Goal: Task Accomplishment & Management: Complete application form

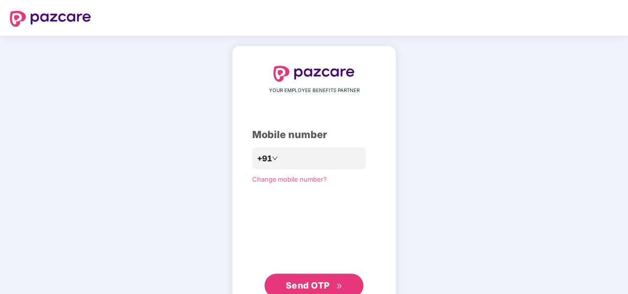
scroll to position [33, 0]
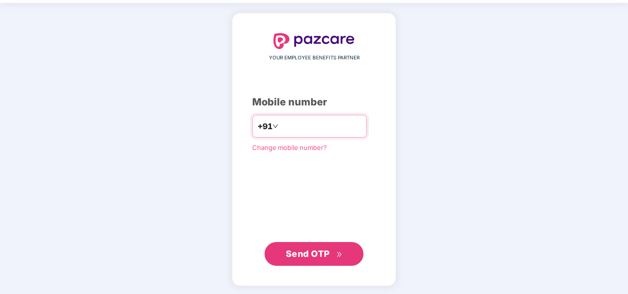
click at [295, 122] on input "number" at bounding box center [321, 126] width 81 height 16
type input "**********"
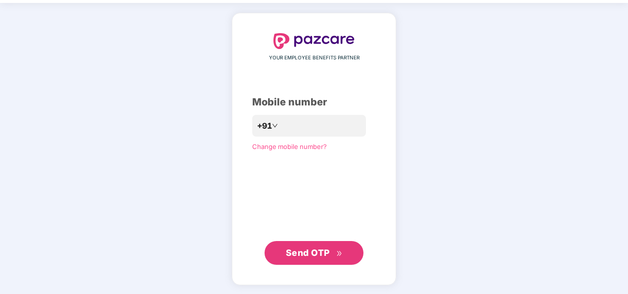
click at [320, 256] on span "Send OTP" at bounding box center [308, 252] width 44 height 10
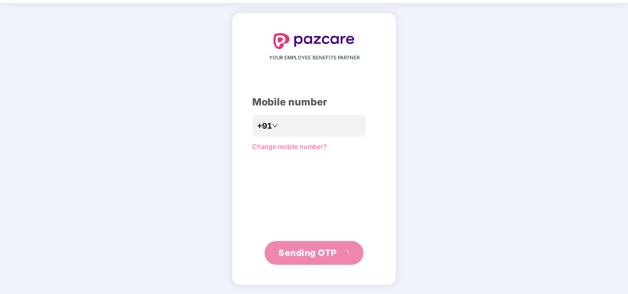
scroll to position [29, 0]
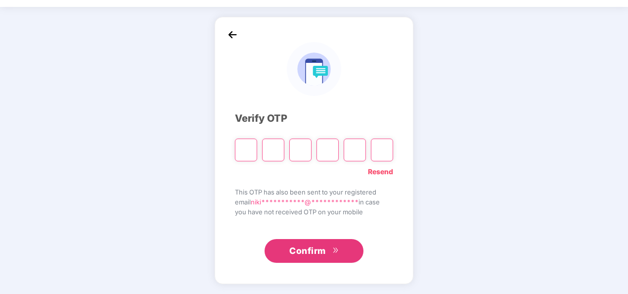
type input "*"
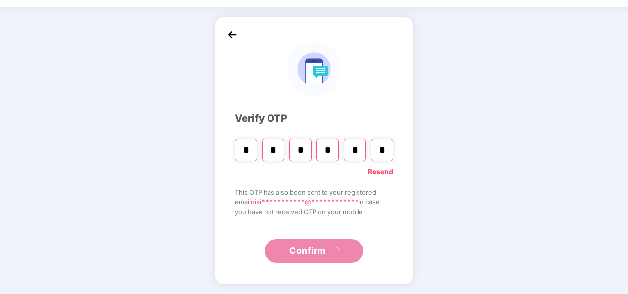
type input "*"
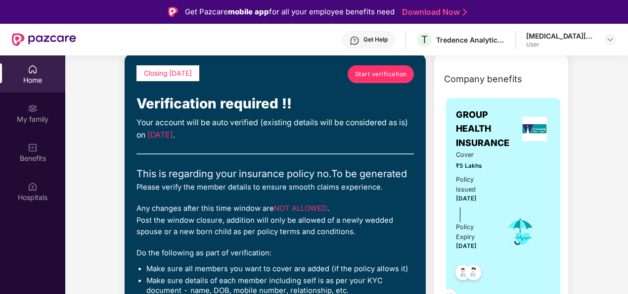
scroll to position [47, 0]
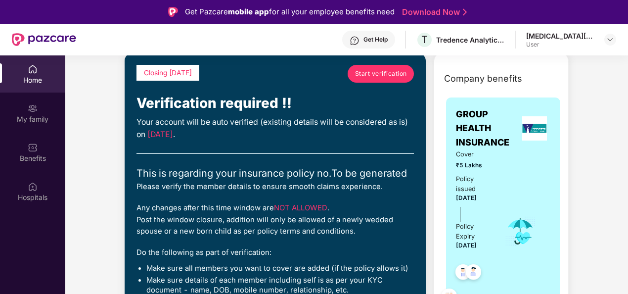
click at [376, 73] on span "Start verification" at bounding box center [381, 73] width 52 height 9
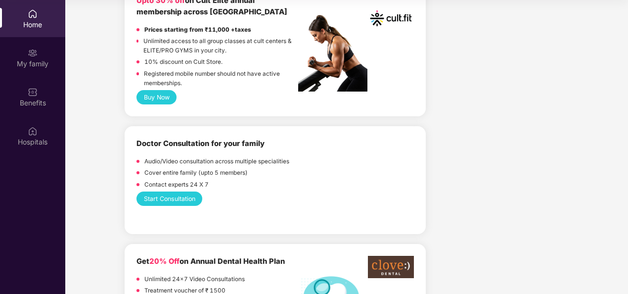
scroll to position [485, 0]
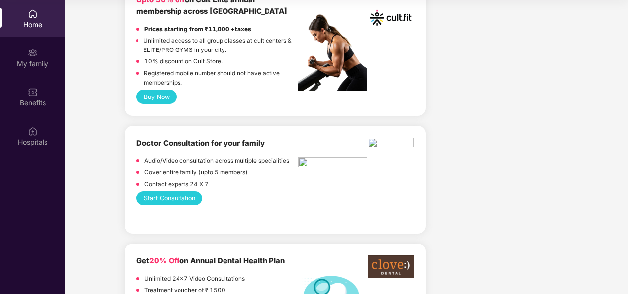
click at [199, 143] on b "Doctor Consultation for your family" at bounding box center [201, 143] width 128 height 9
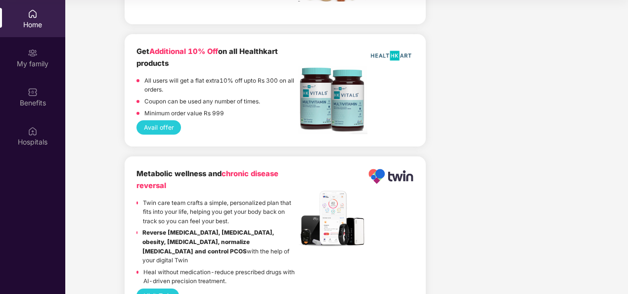
scroll to position [2061, 0]
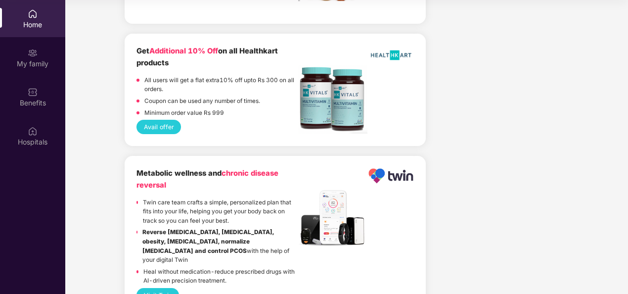
drag, startPoint x: 199, startPoint y: 143, endPoint x: 229, endPoint y: 181, distance: 48.2
click at [229, 181] on div "Metabolic wellness and chronic disease reversal" at bounding box center [218, 179] width 162 height 23
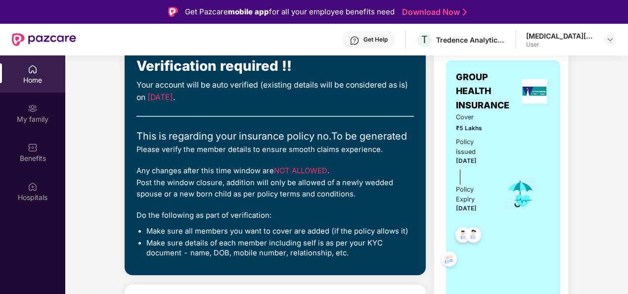
scroll to position [0, 0]
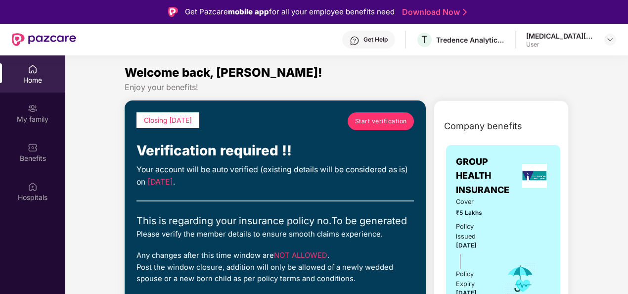
click at [369, 118] on span "Start verification" at bounding box center [381, 120] width 52 height 9
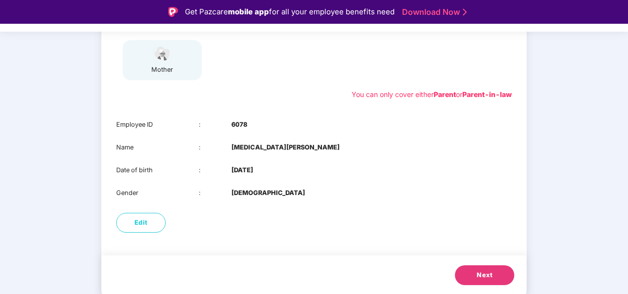
scroll to position [24, 0]
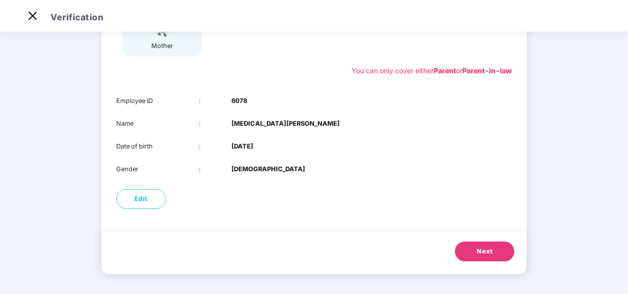
click at [478, 252] on span "Next" at bounding box center [485, 251] width 16 height 10
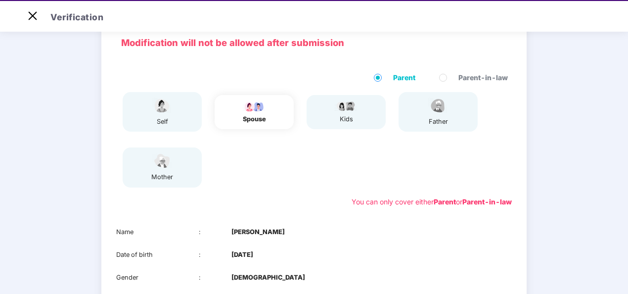
scroll to position [155, 0]
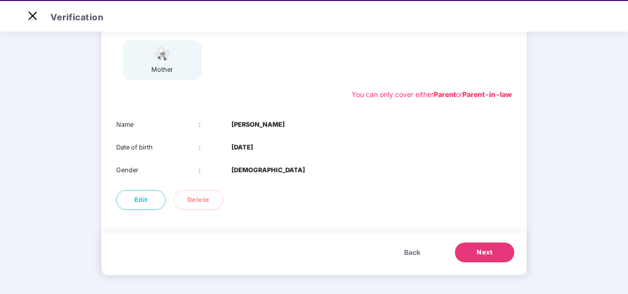
click at [481, 249] on span "Next" at bounding box center [485, 252] width 16 height 10
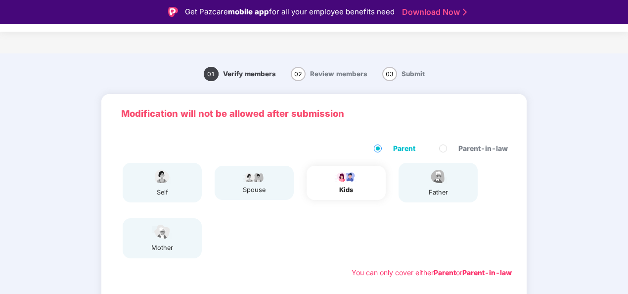
scroll to position [100, 0]
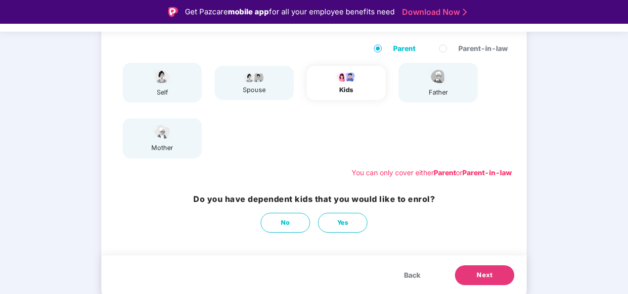
click at [477, 275] on span "Next" at bounding box center [485, 275] width 16 height 10
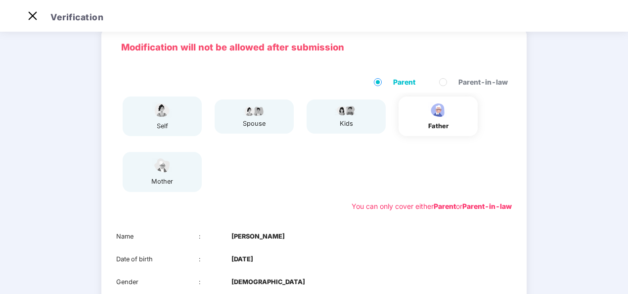
scroll to position [155, 0]
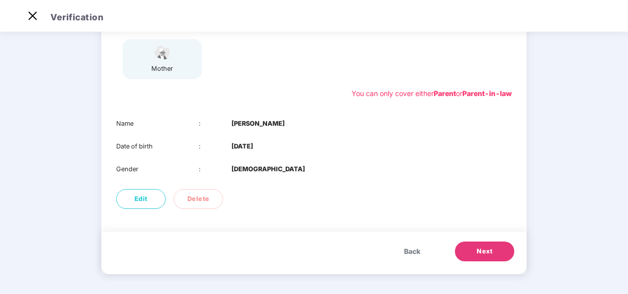
click at [237, 147] on b "13 Nov 1968" at bounding box center [243, 146] width 22 height 10
drag, startPoint x: 237, startPoint y: 147, endPoint x: 271, endPoint y: 154, distance: 34.3
click at [271, 154] on div "Name : Narendra Lohakare Date of birth : 13 Nov 1968 Gender : MALE" at bounding box center [313, 146] width 425 height 75
drag, startPoint x: 271, startPoint y: 154, endPoint x: 271, endPoint y: 183, distance: 28.7
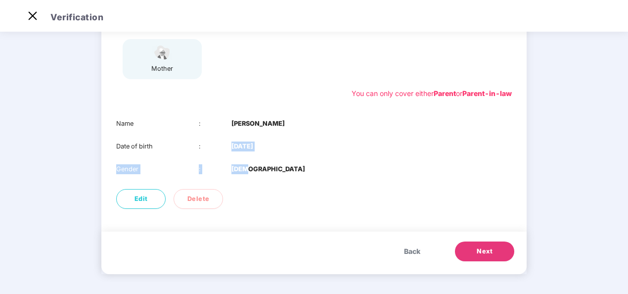
click at [271, 183] on div "Name : Narendra Lohakare Date of birth : 13 Nov 1968 Gender : MALE" at bounding box center [313, 146] width 425 height 75
click at [263, 164] on div "Gender : MALE" at bounding box center [314, 169] width 396 height 10
click at [282, 170] on div "Gender : MALE" at bounding box center [314, 169] width 396 height 10
click at [481, 248] on span "Next" at bounding box center [485, 251] width 16 height 10
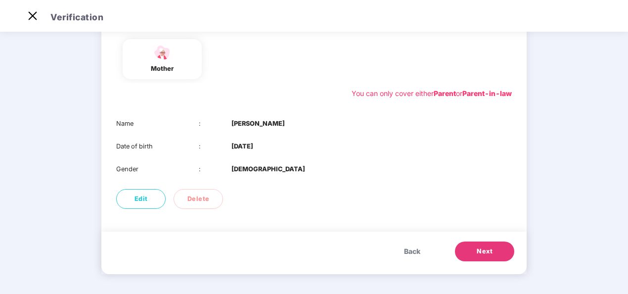
click at [232, 143] on b "15 Nov 1972" at bounding box center [243, 146] width 22 height 10
drag, startPoint x: 232, startPoint y: 143, endPoint x: 281, endPoint y: 148, distance: 49.2
click at [281, 148] on div "Date of birth : 15 Nov 1972" at bounding box center [314, 146] width 396 height 10
drag, startPoint x: 281, startPoint y: 148, endPoint x: 263, endPoint y: 177, distance: 33.1
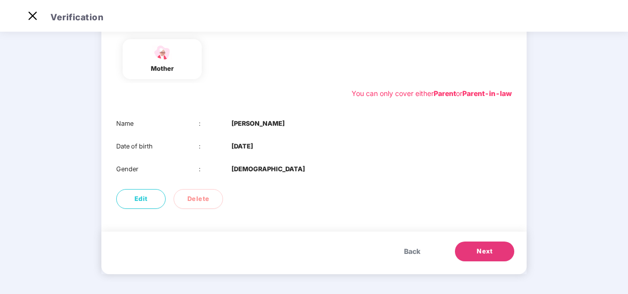
click at [263, 177] on div "Name : Madhuri Lohakare Date of birth : 15 Nov 1972 Gender : FEMALE" at bounding box center [313, 146] width 425 height 75
click at [485, 249] on span "Next" at bounding box center [485, 251] width 16 height 10
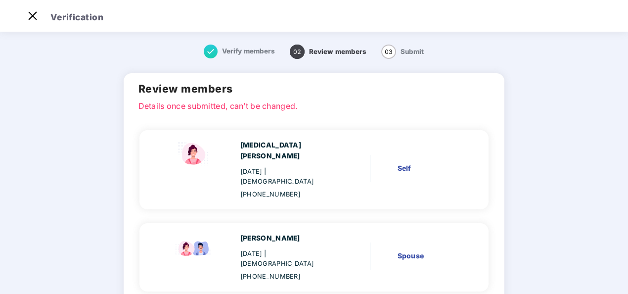
scroll to position [195, 0]
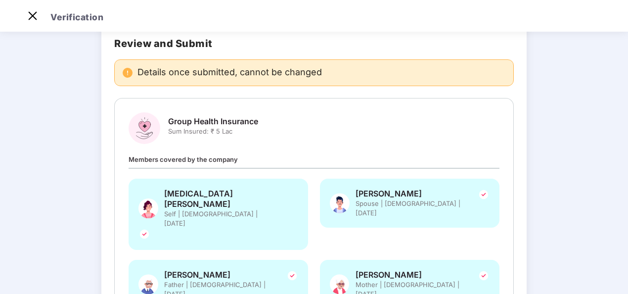
scroll to position [50, 0]
click at [218, 130] on span "Sum Insured: ₹ 5 Lac" at bounding box center [213, 131] width 90 height 9
drag, startPoint x: 218, startPoint y: 130, endPoint x: 169, endPoint y: 130, distance: 49.0
click at [169, 130] on span "Sum Insured: ₹ 5 Lac" at bounding box center [213, 131] width 90 height 9
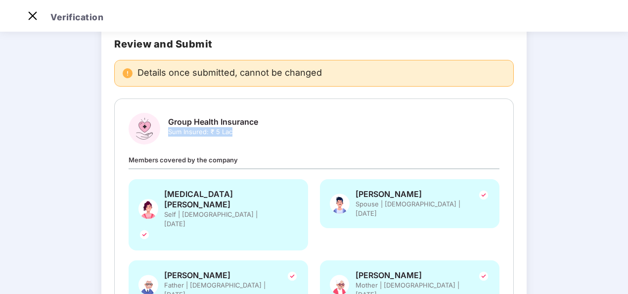
drag, startPoint x: 169, startPoint y: 130, endPoint x: 256, endPoint y: 133, distance: 87.6
click at [256, 133] on span "Sum Insured: ₹ 5 Lac" at bounding box center [213, 131] width 90 height 9
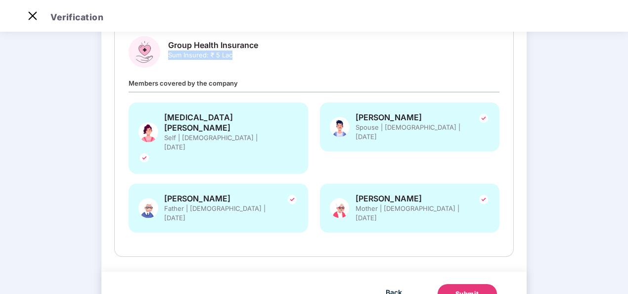
click at [448, 284] on button "Submit" at bounding box center [467, 294] width 59 height 20
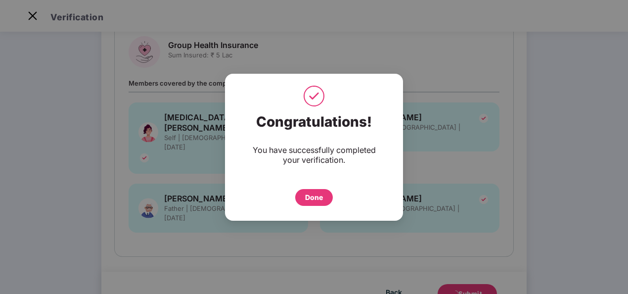
click at [320, 197] on div "Done" at bounding box center [314, 197] width 18 height 11
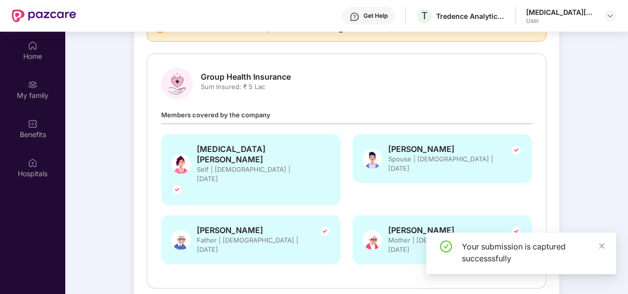
scroll to position [55, 0]
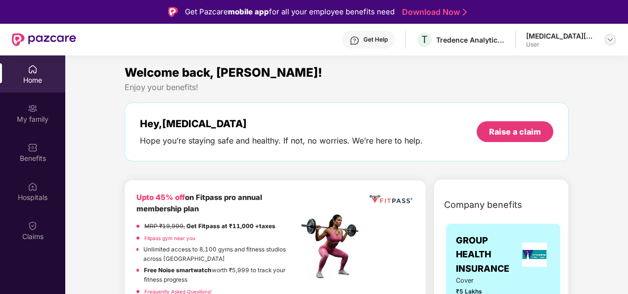
click at [609, 40] on img at bounding box center [611, 40] width 8 height 8
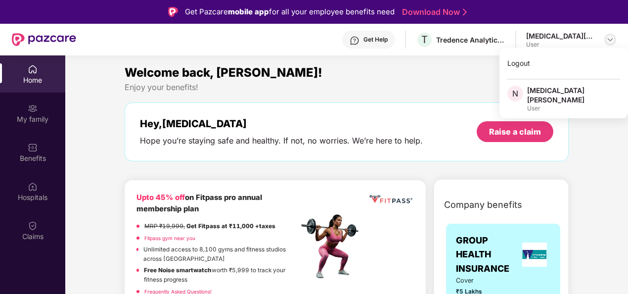
click at [609, 40] on img at bounding box center [611, 40] width 8 height 8
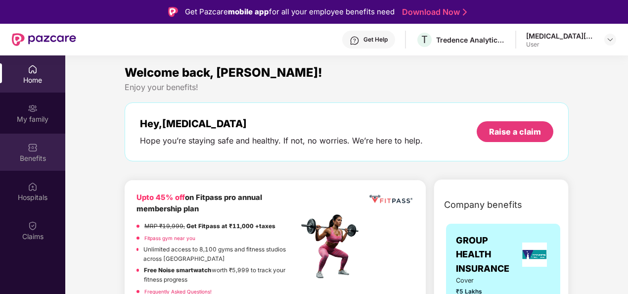
click at [20, 158] on div "Benefits" at bounding box center [32, 158] width 65 height 10
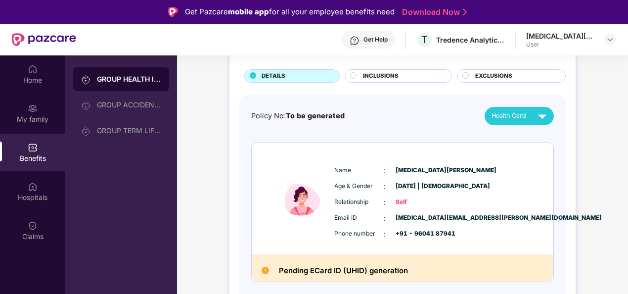
scroll to position [59, 0]
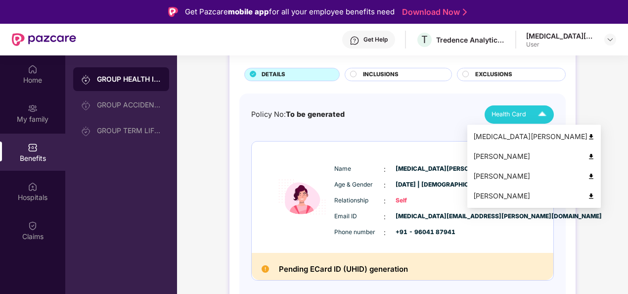
click at [506, 116] on span "Health Card" at bounding box center [509, 114] width 35 height 10
click at [588, 136] on img at bounding box center [591, 136] width 7 height 7
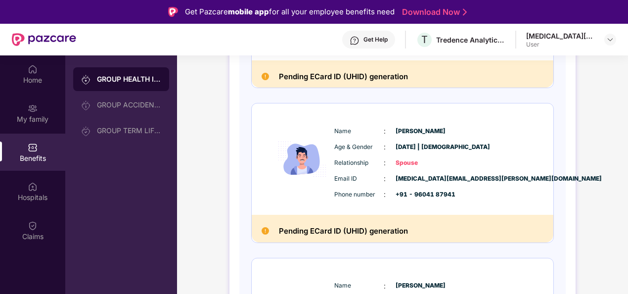
scroll to position [250, 0]
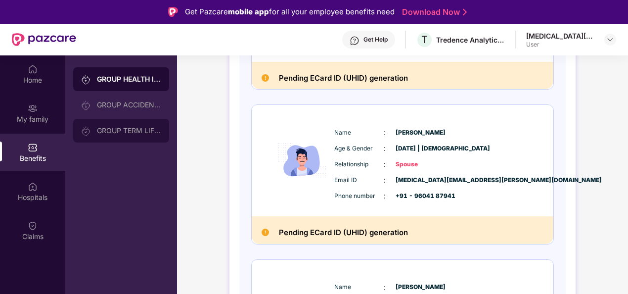
click at [131, 128] on div "GROUP TERM LIFE INSURANCE" at bounding box center [129, 131] width 64 height 8
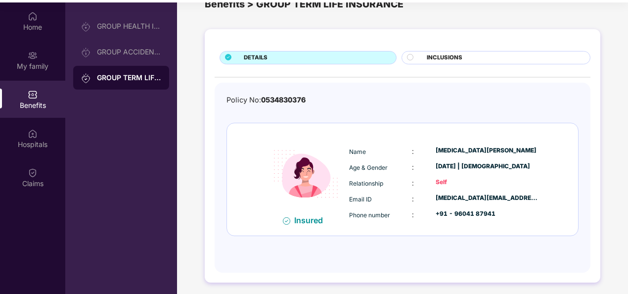
scroll to position [55, 0]
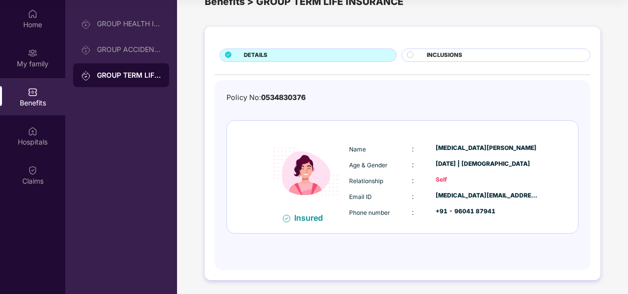
click at [432, 55] on span "INCLUSIONS" at bounding box center [445, 55] width 36 height 9
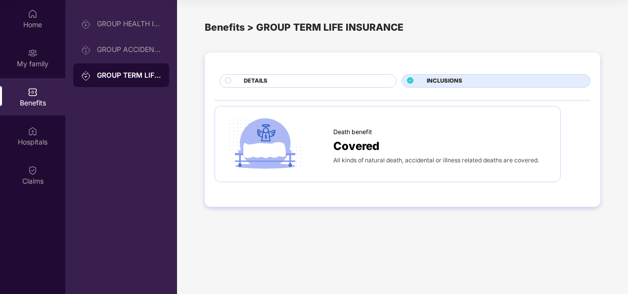
scroll to position [0, 0]
click at [232, 83] on icon at bounding box center [228, 80] width 6 height 6
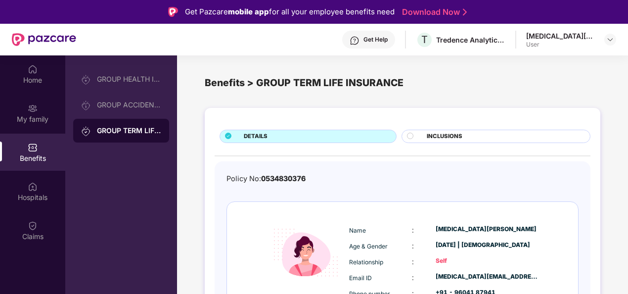
click at [548, 36] on div "[MEDICAL_DATA][PERSON_NAME]" at bounding box center [560, 35] width 69 height 9
click at [609, 36] on img at bounding box center [611, 40] width 8 height 8
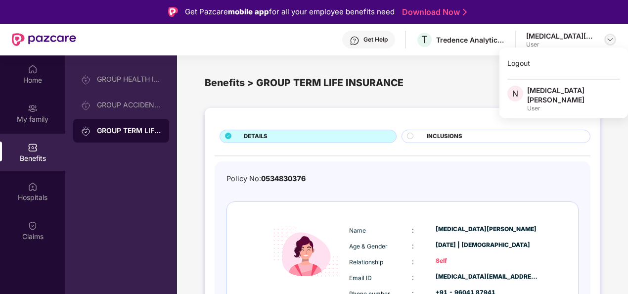
click at [609, 36] on img at bounding box center [611, 40] width 8 height 8
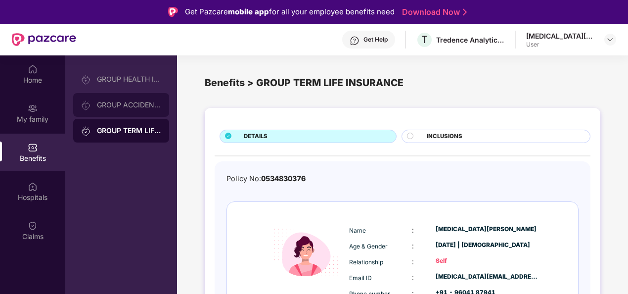
click at [128, 102] on div "GROUP ACCIDENTAL INSURANCE" at bounding box center [129, 105] width 64 height 8
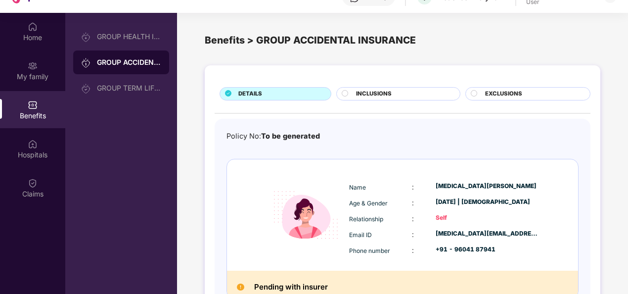
click at [345, 95] on circle at bounding box center [345, 93] width 6 height 6
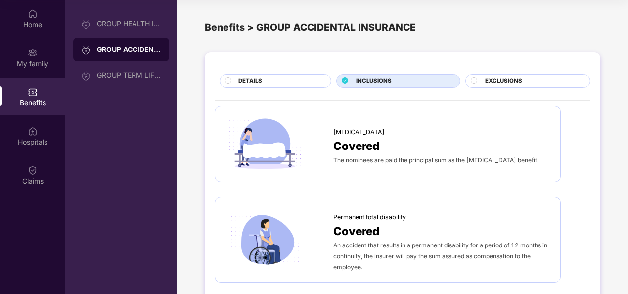
click at [474, 83] on circle at bounding box center [474, 80] width 6 height 6
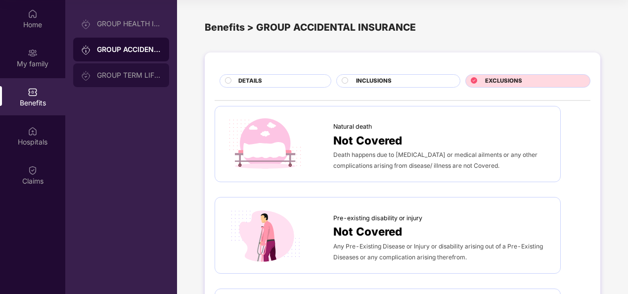
click at [133, 80] on div "GROUP TERM LIFE INSURANCE" at bounding box center [121, 75] width 96 height 24
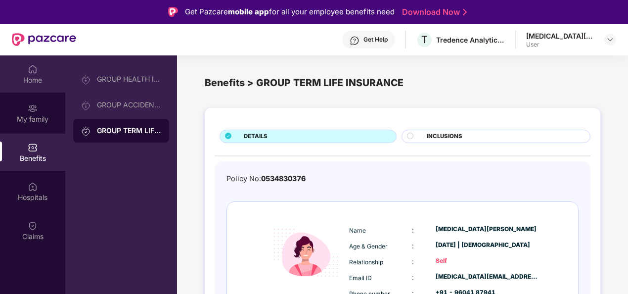
click at [31, 69] on img at bounding box center [33, 69] width 10 height 10
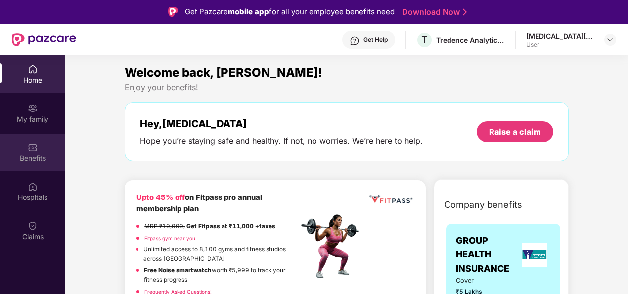
click at [35, 152] on img at bounding box center [33, 147] width 10 height 10
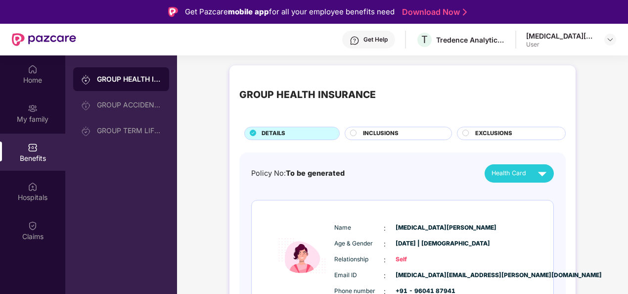
scroll to position [104, 0]
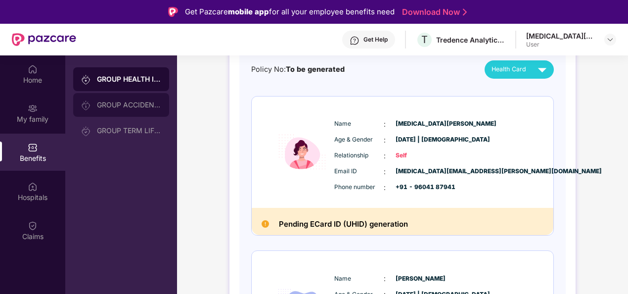
click at [124, 103] on div "GROUP ACCIDENTAL INSURANCE" at bounding box center [129, 105] width 64 height 8
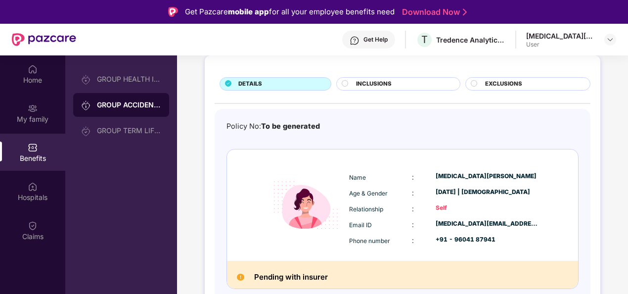
scroll to position [55, 0]
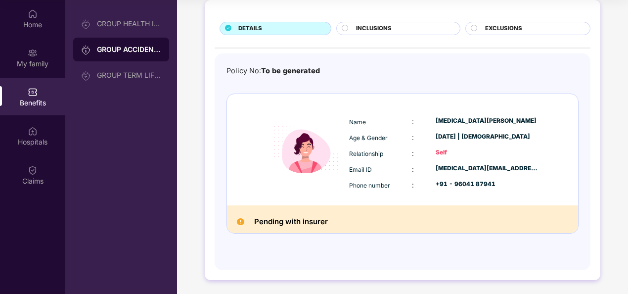
click at [275, 70] on span "To be generated" at bounding box center [290, 70] width 59 height 8
click at [116, 72] on div "GROUP TERM LIFE INSURANCE" at bounding box center [129, 75] width 64 height 8
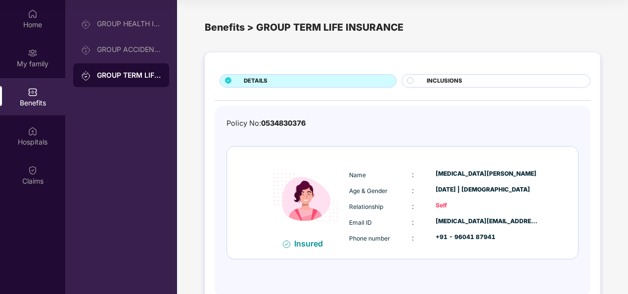
click at [275, 121] on span "0534830376" at bounding box center [283, 123] width 45 height 8
click at [117, 43] on div "GROUP ACCIDENTAL INSURANCE" at bounding box center [121, 50] width 96 height 24
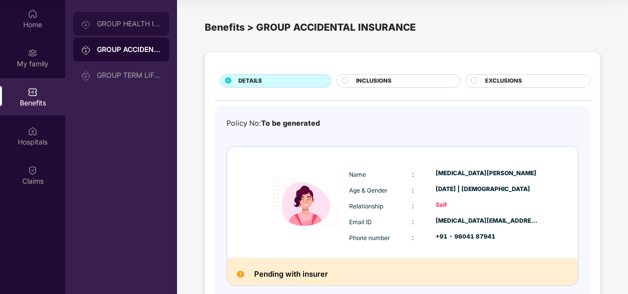
click at [113, 27] on div "GROUP HEALTH INSURANCE" at bounding box center [129, 24] width 64 height 8
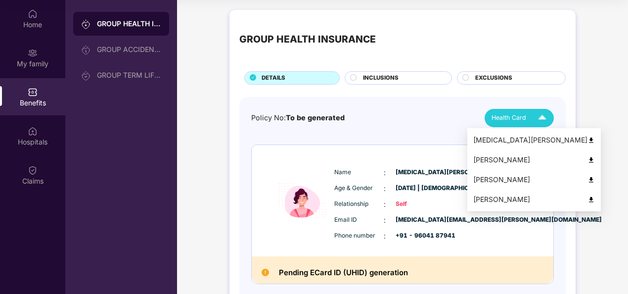
click at [503, 113] on span "Health Card" at bounding box center [509, 118] width 35 height 10
